Goal: Transaction & Acquisition: Book appointment/travel/reservation

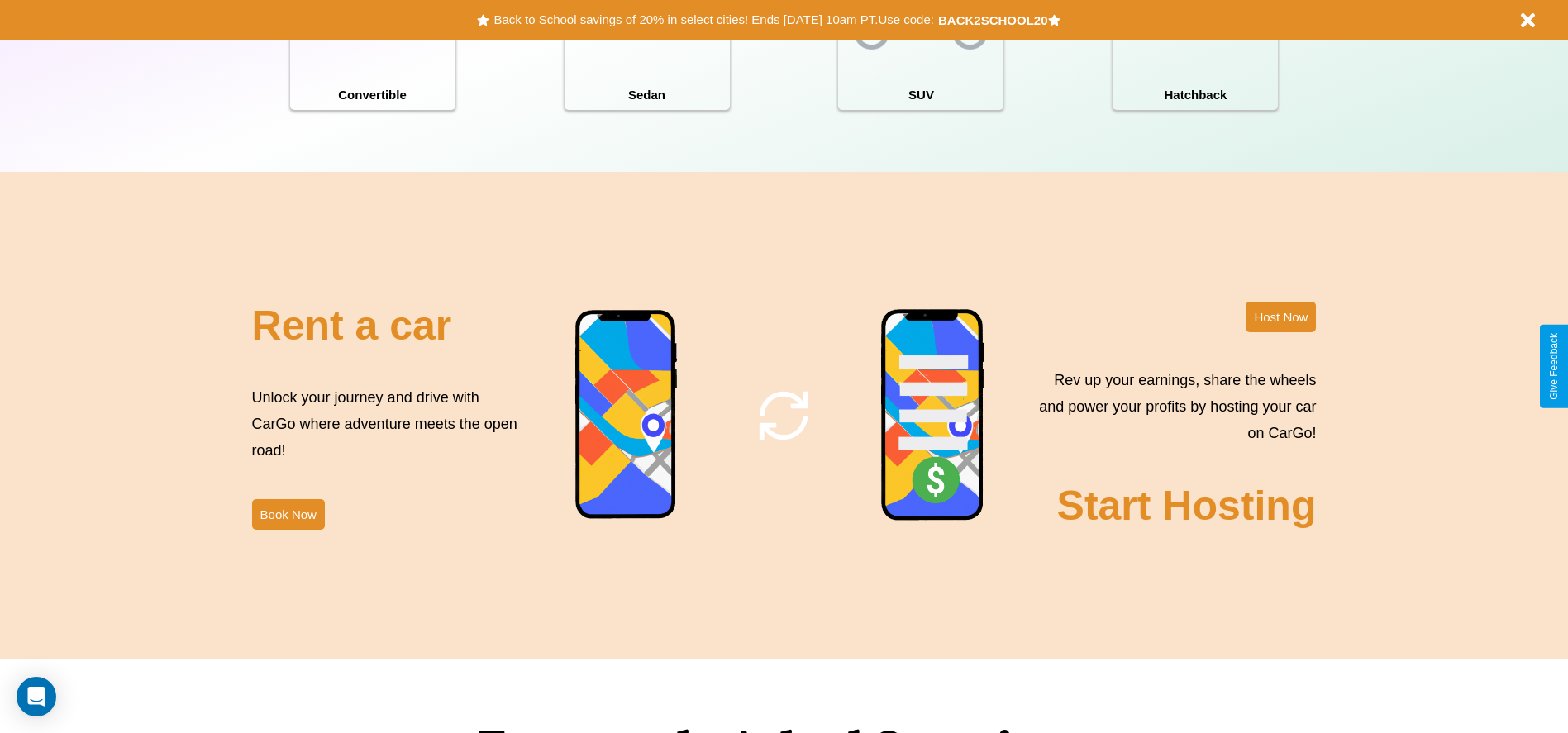
scroll to position [2000, 0]
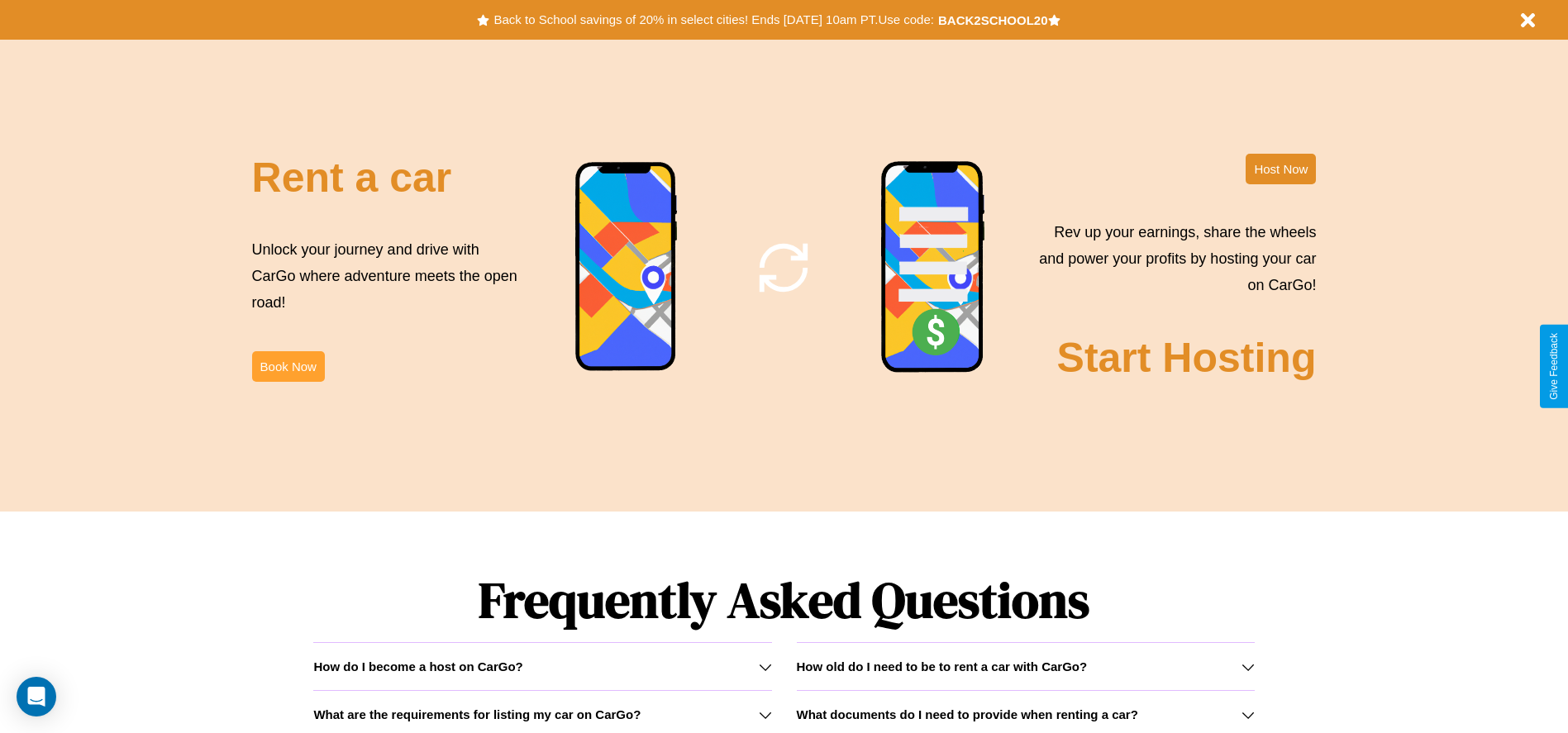
click at [288, 366] on button "Book Now" at bounding box center [289, 366] width 73 height 30
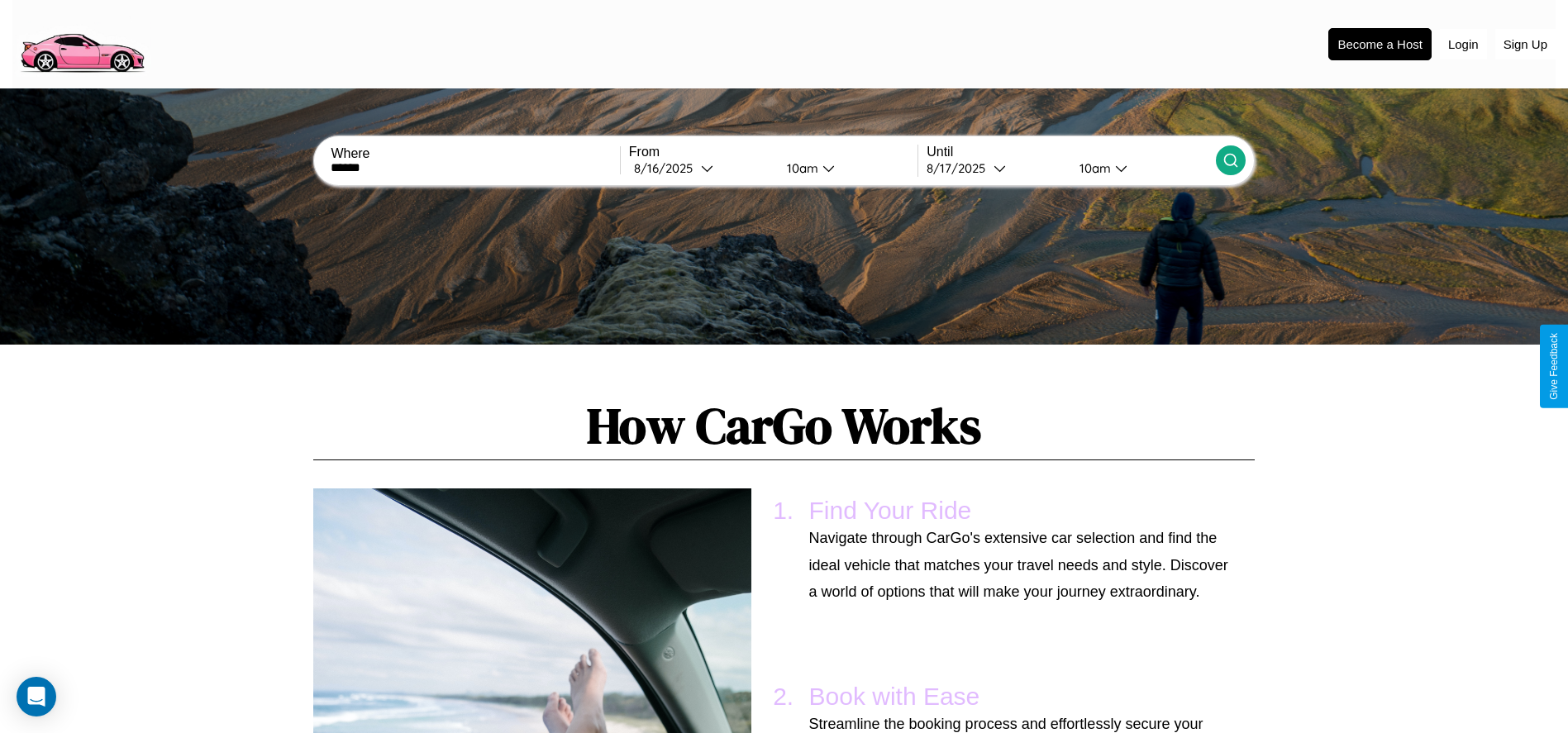
type input "******"
click at [1229, 160] on icon at bounding box center [1231, 160] width 17 height 17
